Goal: Transaction & Acquisition: Purchase product/service

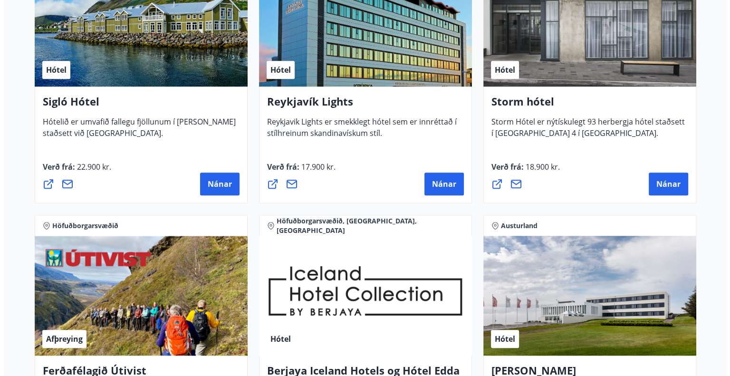
scroll to position [749, 0]
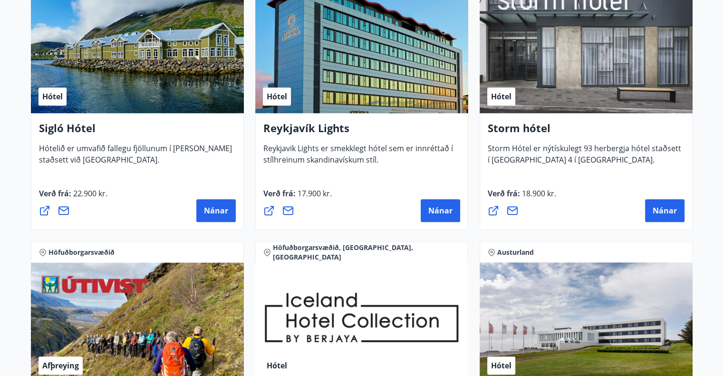
click at [123, 55] on div "Hótel" at bounding box center [137, 53] width 213 height 120
click at [225, 209] on span "Nánar" at bounding box center [216, 210] width 24 height 10
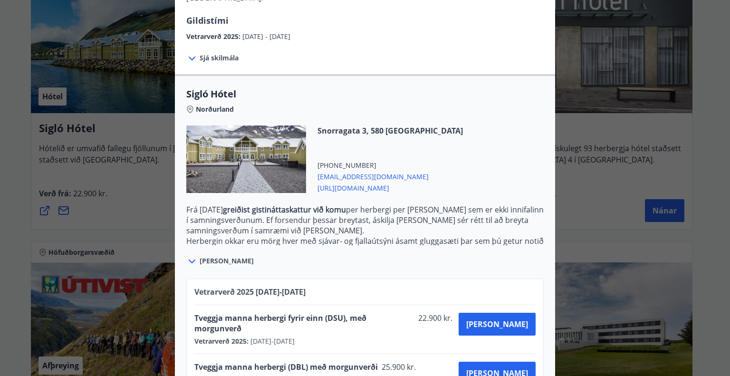
scroll to position [187, 0]
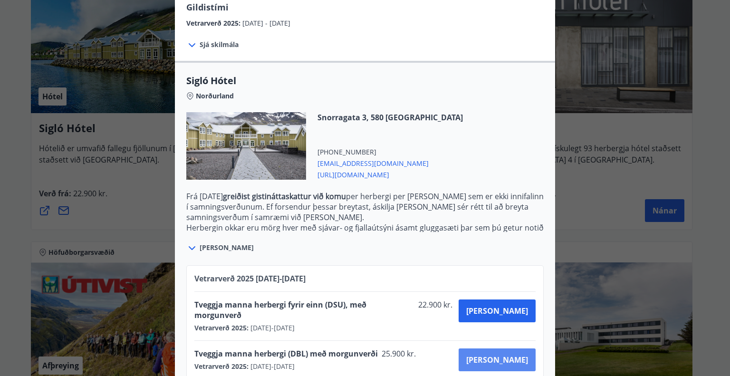
click at [514, 349] on button "Kaupa" at bounding box center [497, 360] width 77 height 23
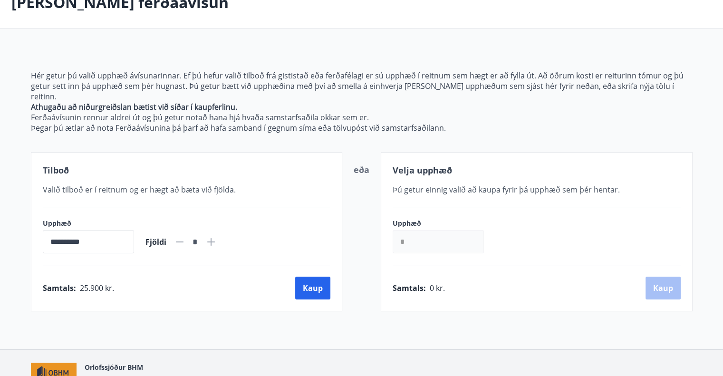
scroll to position [61, 0]
click at [317, 285] on button "Kaup" at bounding box center [312, 288] width 35 height 23
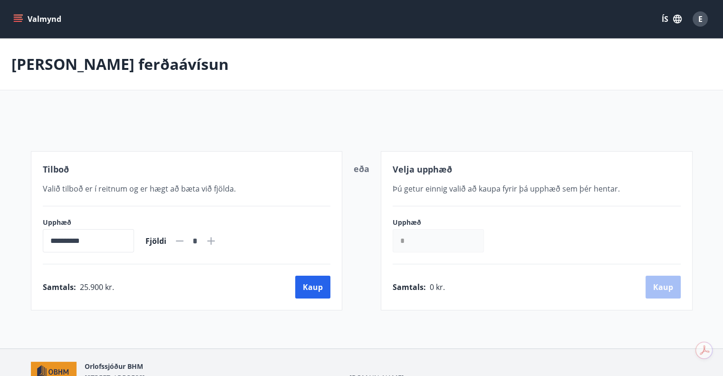
scroll to position [51, 0]
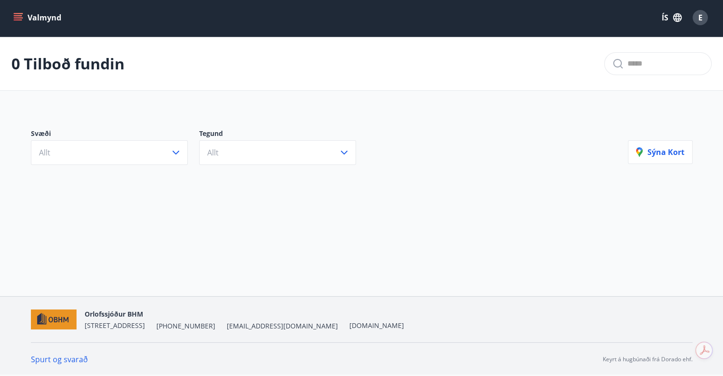
scroll to position [1, 0]
